Goal: Information Seeking & Learning: Check status

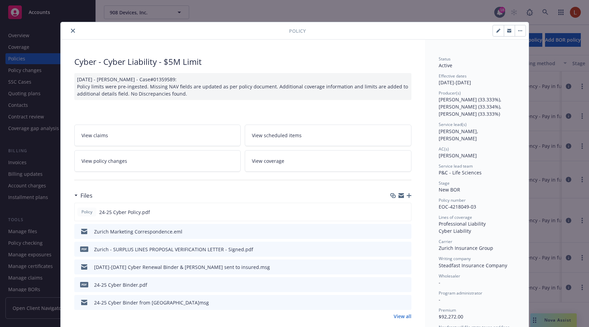
scroll to position [20, 0]
